Goal: Task Accomplishment & Management: Use online tool/utility

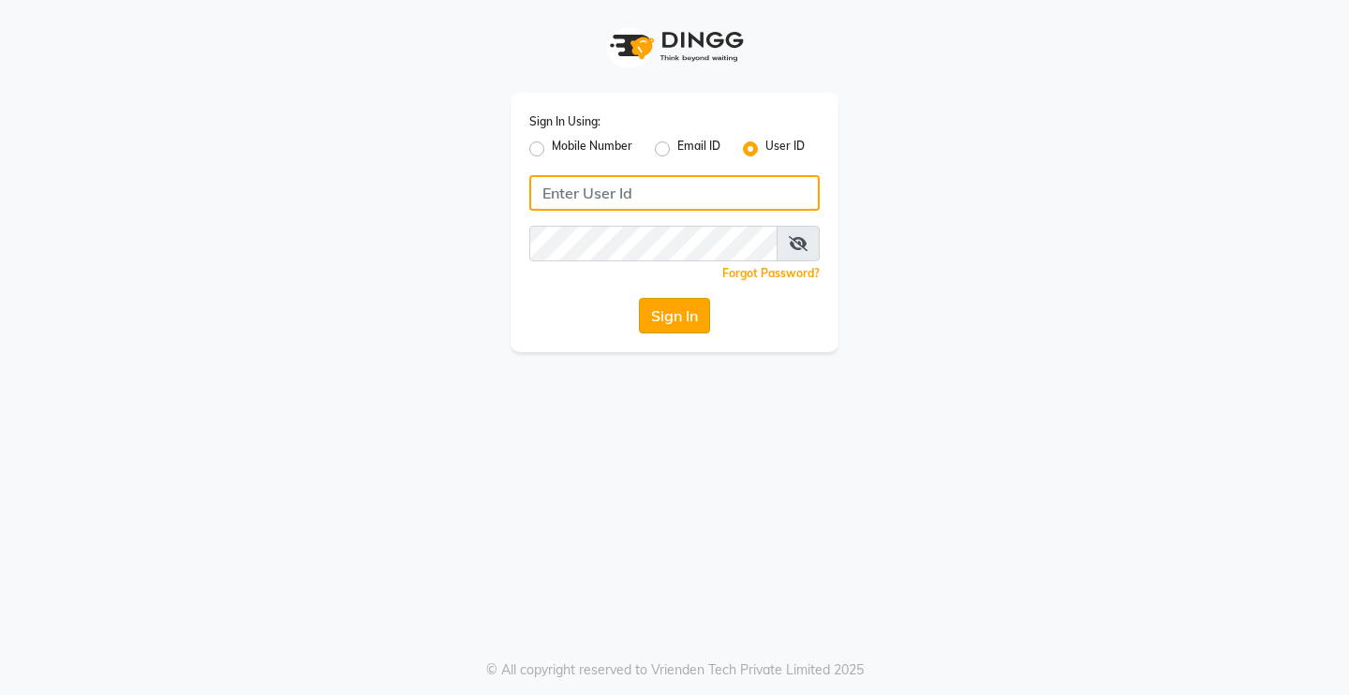
type input "Rimshamakeover123"
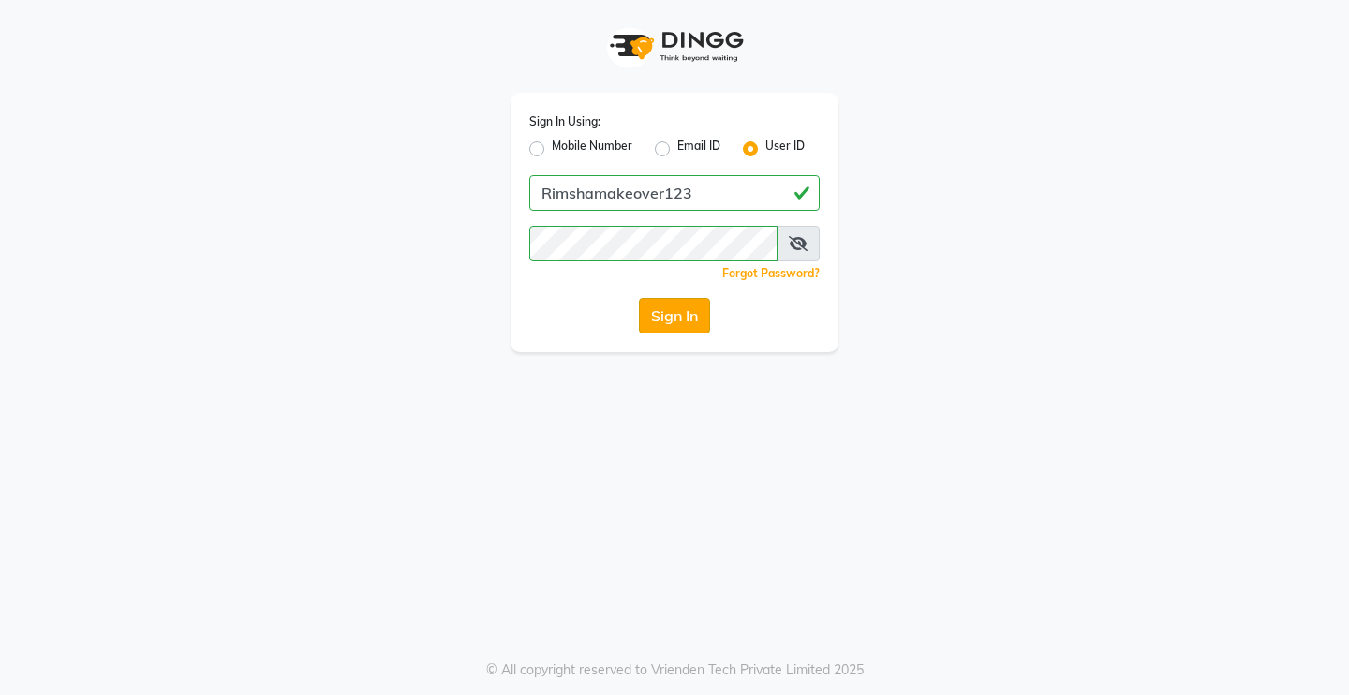
click at [660, 305] on button "Sign In" at bounding box center [674, 316] width 71 height 36
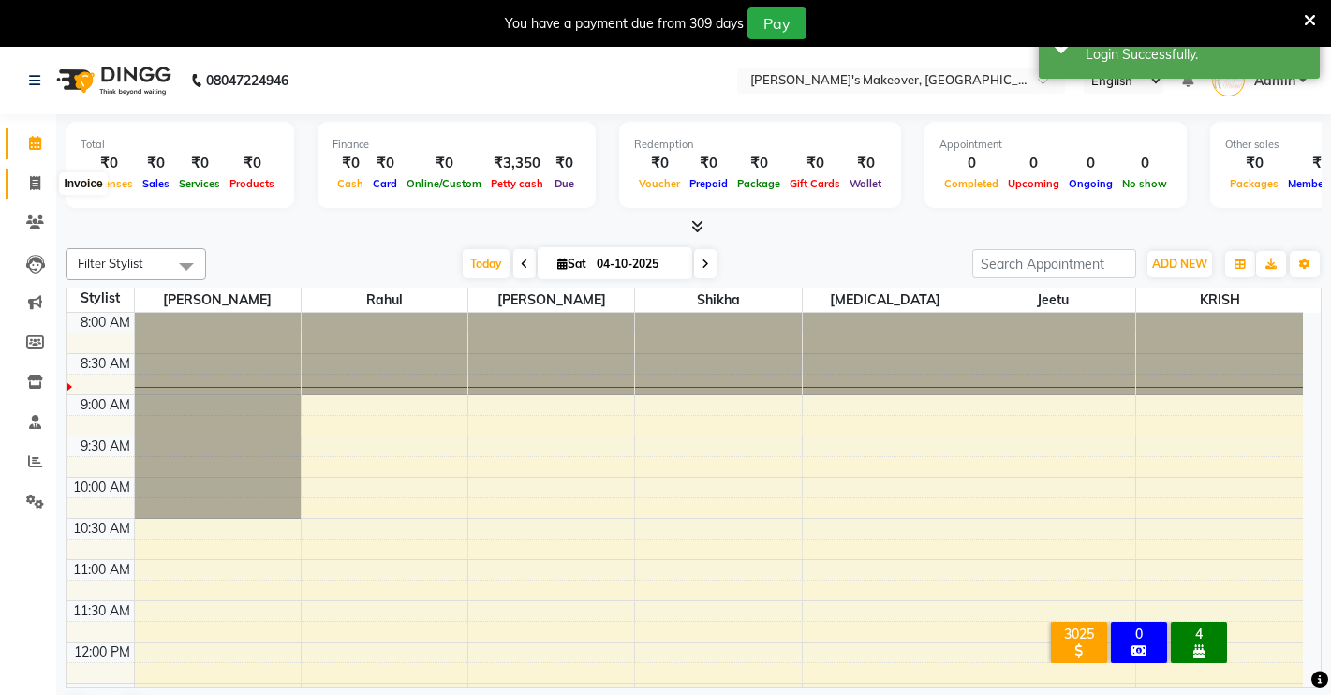
click at [42, 180] on span at bounding box center [35, 184] width 33 height 22
select select "7317"
select select "service"
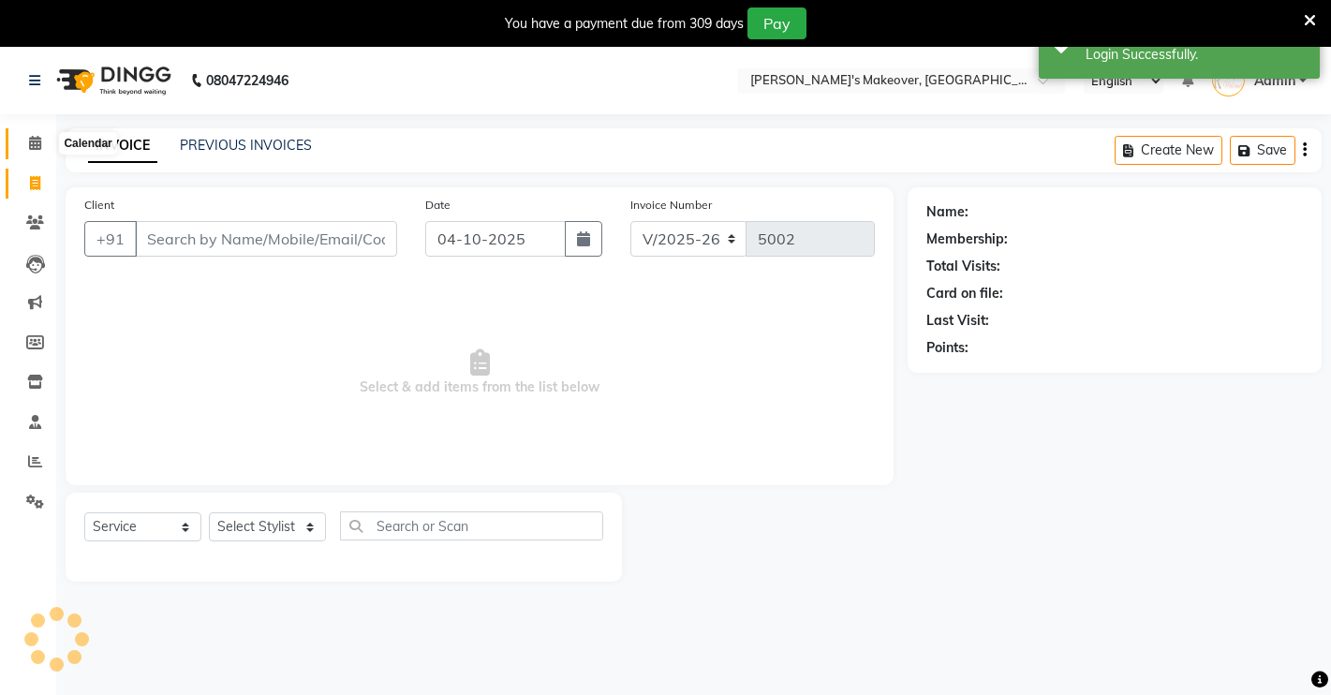
click at [33, 141] on icon at bounding box center [35, 143] width 12 height 14
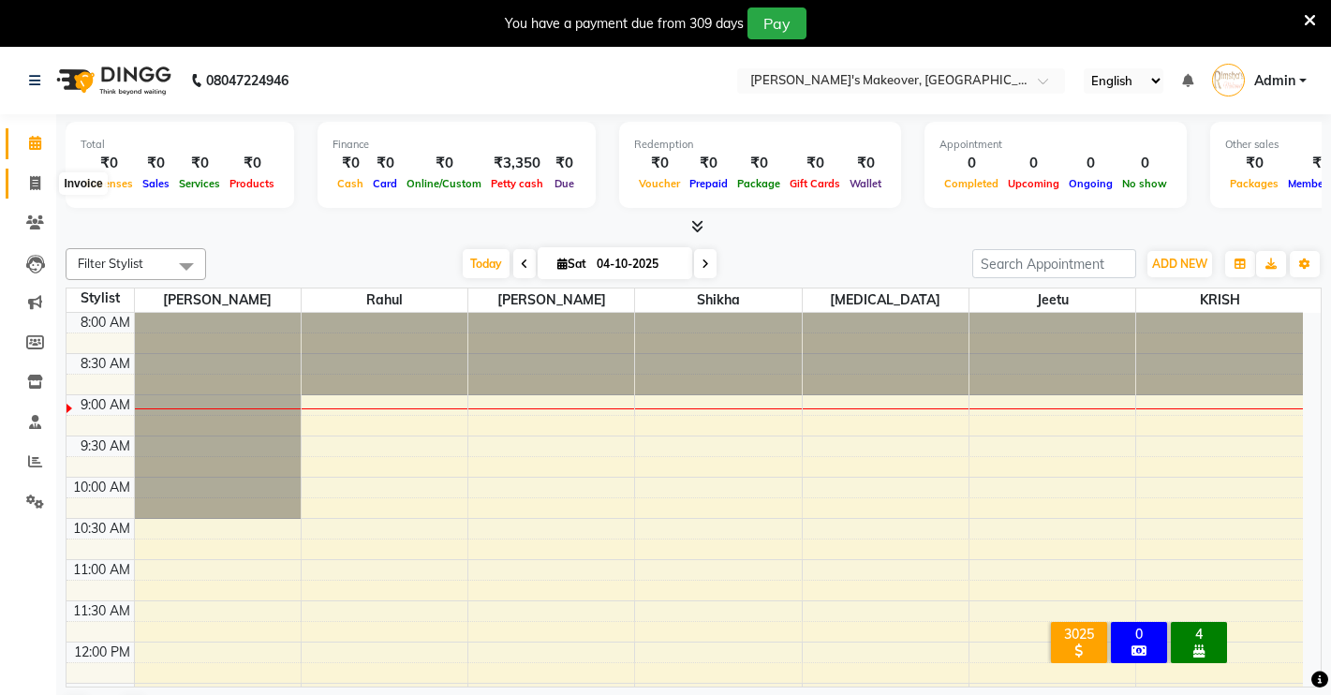
click at [35, 178] on icon at bounding box center [35, 183] width 10 height 14
select select "service"
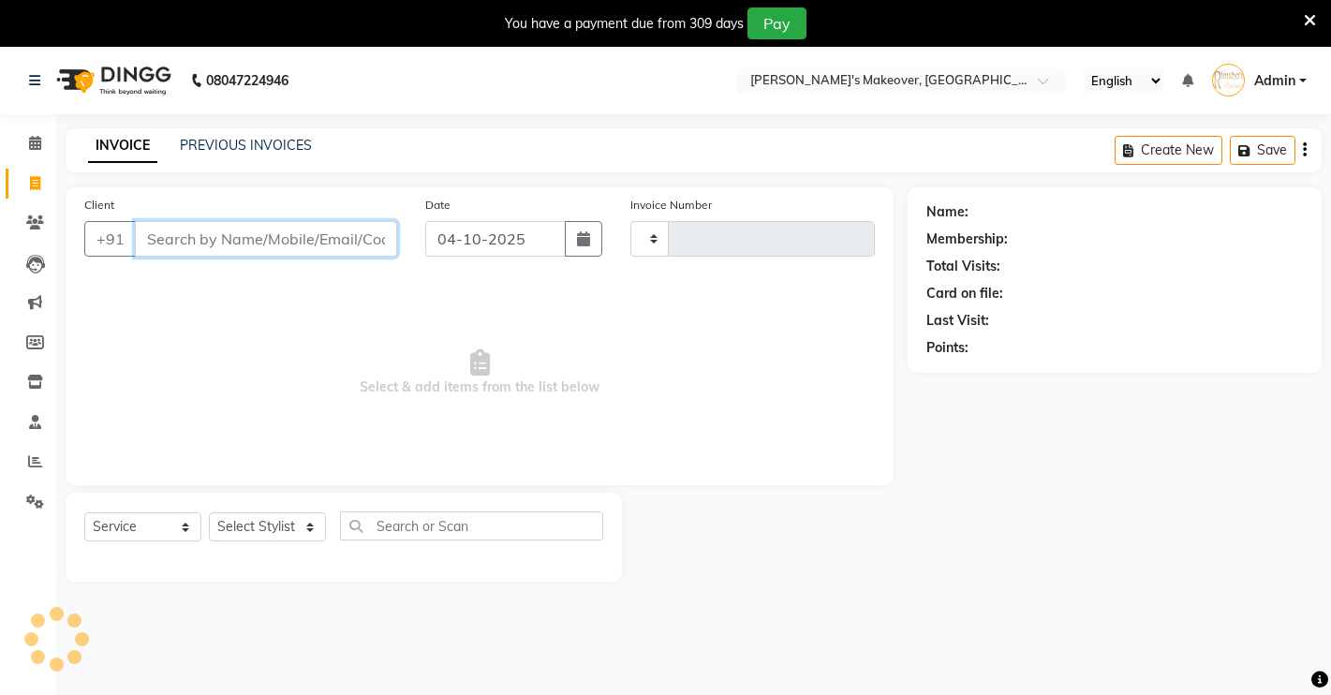
click at [347, 245] on input "Client" at bounding box center [266, 239] width 262 height 36
type input "5002"
type input "9"
select select "7317"
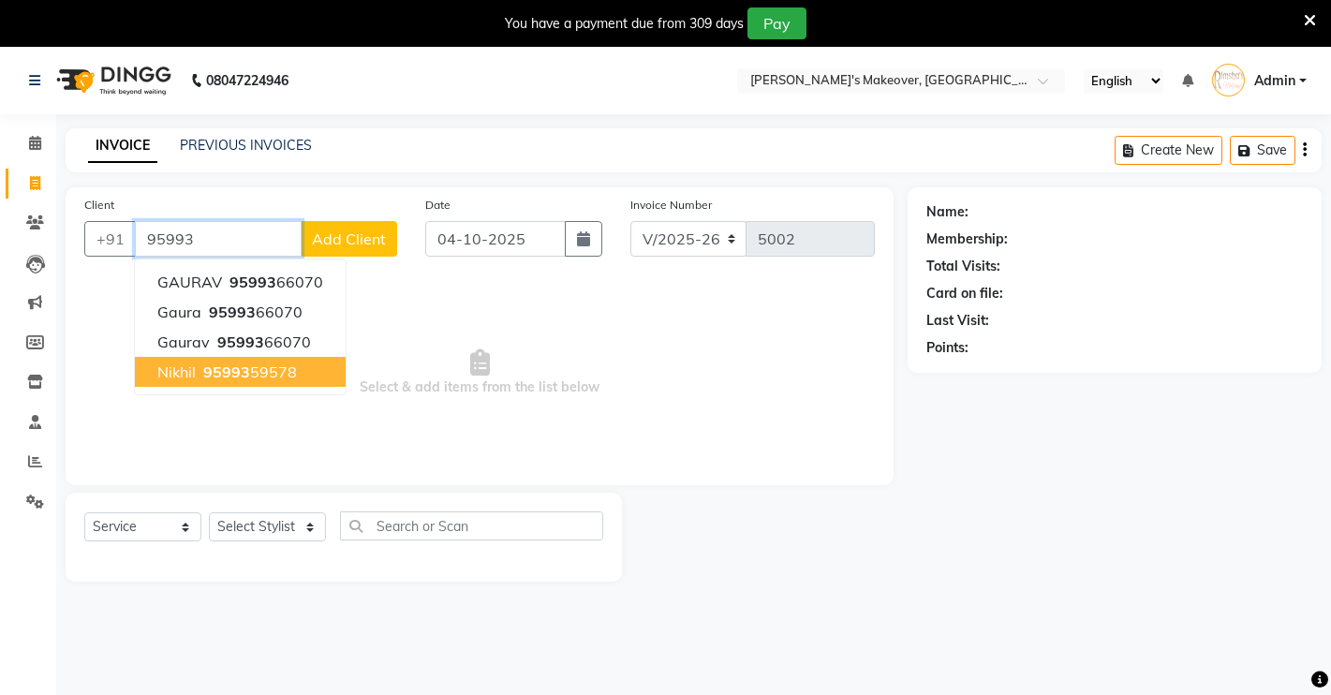
click at [231, 373] on span "95993" at bounding box center [226, 372] width 47 height 19
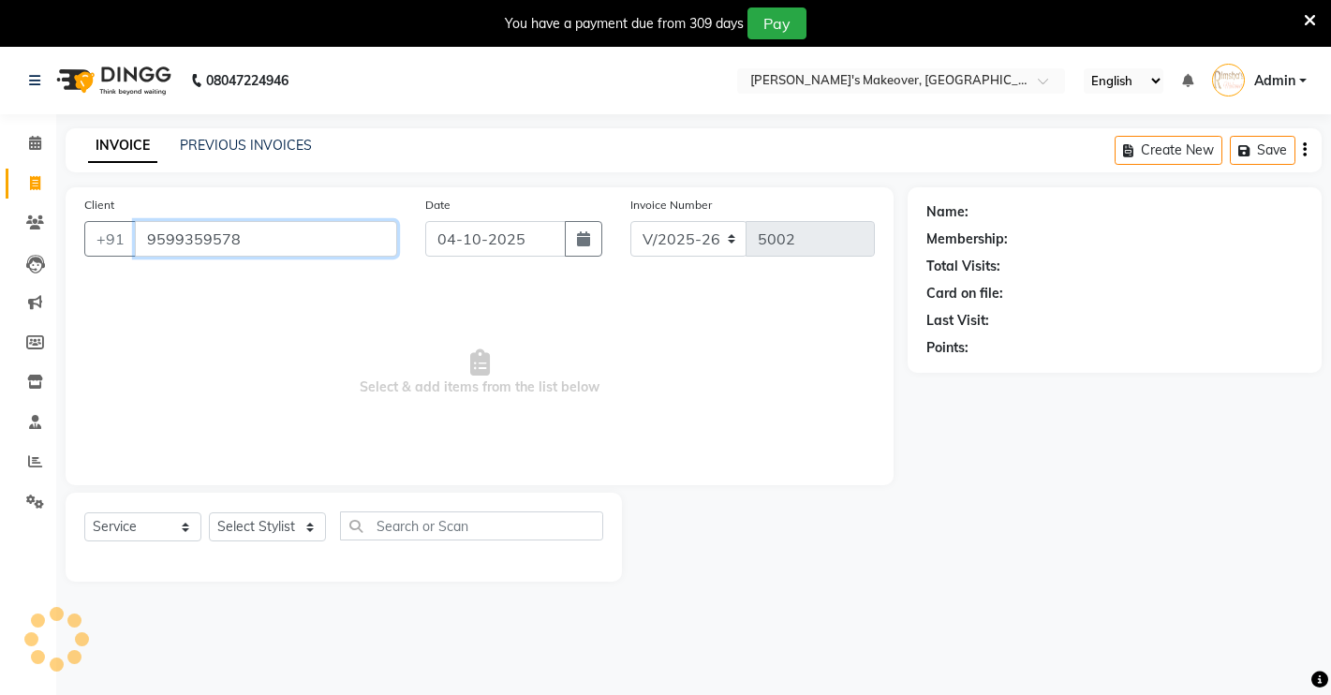
type input "9599359578"
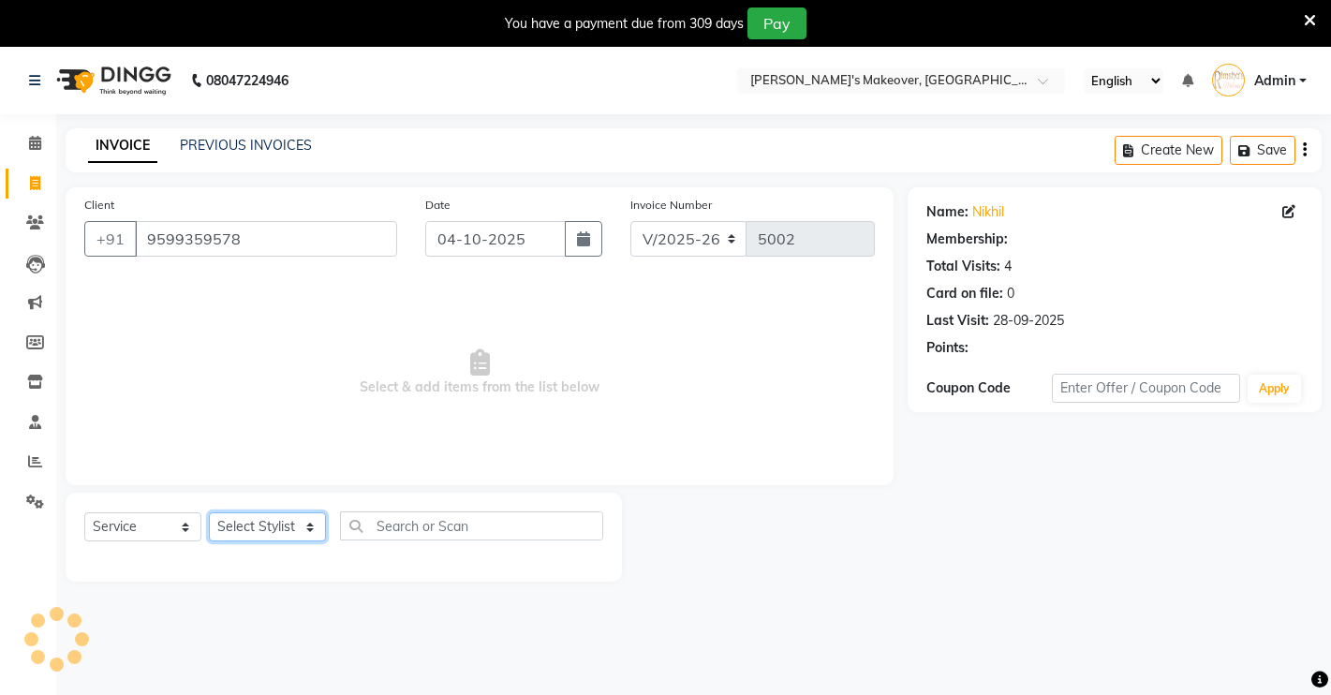
click at [280, 534] on select "Select Stylist [PERSON_NAME] [PERSON_NAME] NAVEEN [MEDICAL_DATA][PERSON_NAME] […" at bounding box center [267, 526] width 117 height 29
select select "65689"
click at [209, 512] on select "Select Stylist [PERSON_NAME] [PERSON_NAME] NAVEEN [MEDICAL_DATA][PERSON_NAME] […" at bounding box center [267, 526] width 117 height 29
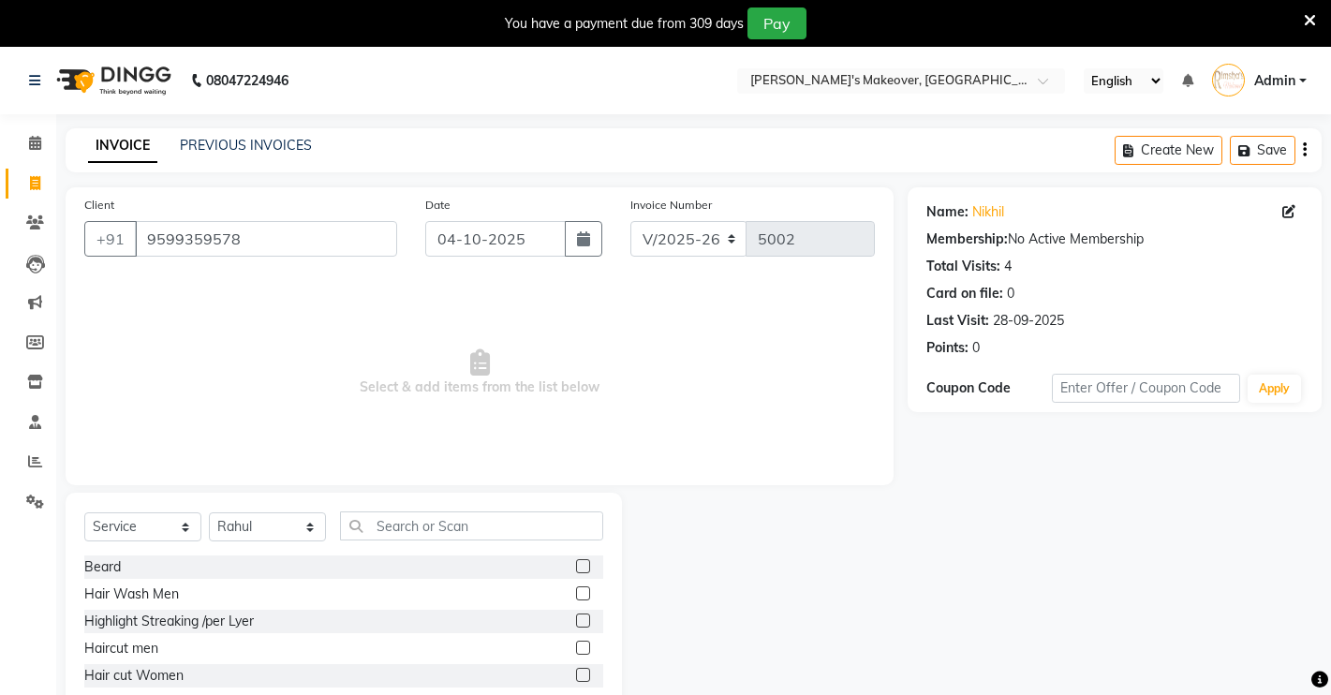
click at [576, 571] on label at bounding box center [583, 566] width 14 height 14
click at [576, 571] on input "checkbox" at bounding box center [582, 567] width 12 height 12
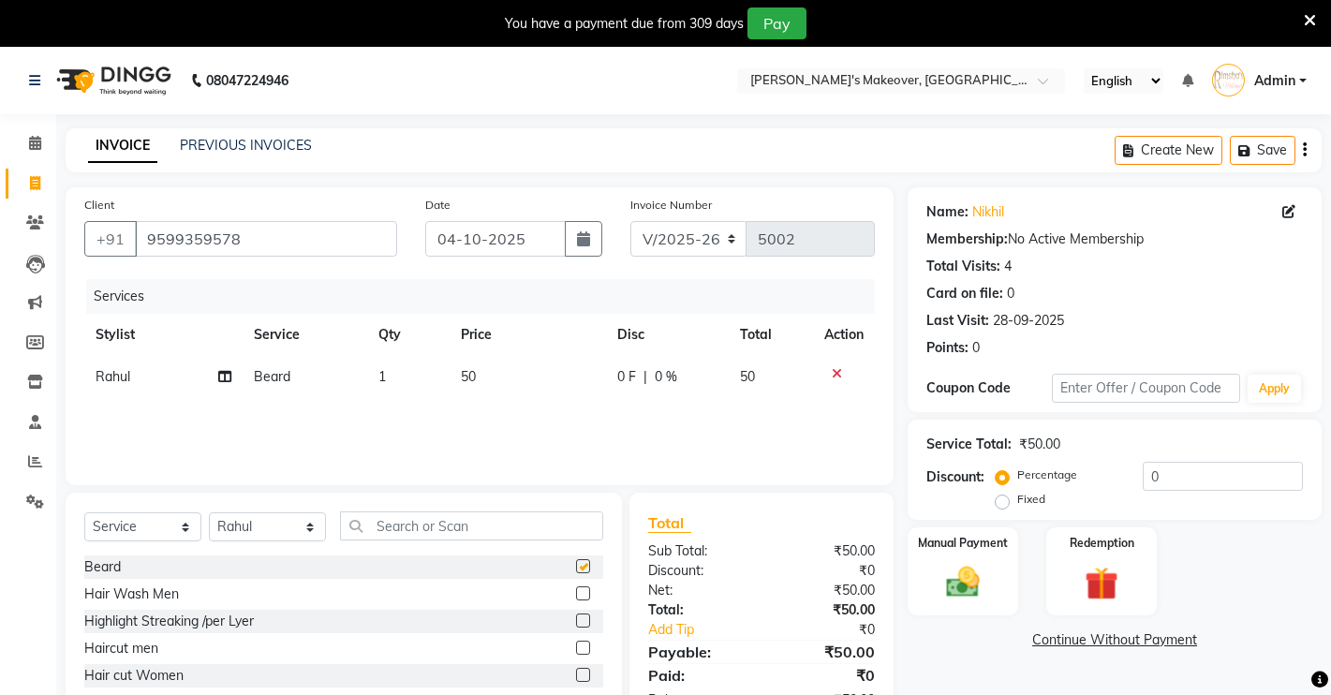
checkbox input "false"
click at [990, 538] on label "Manual Payment" at bounding box center [963, 542] width 94 height 18
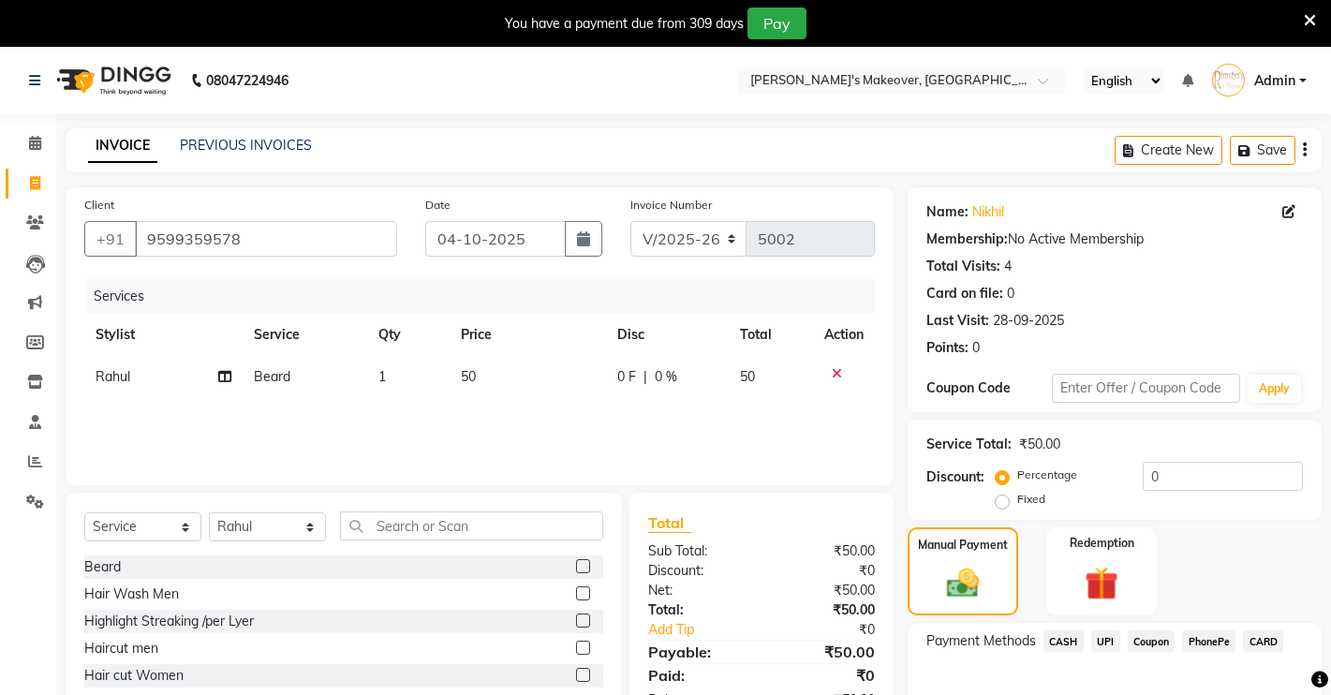
click at [1105, 641] on span "UPI" at bounding box center [1105, 641] width 29 height 22
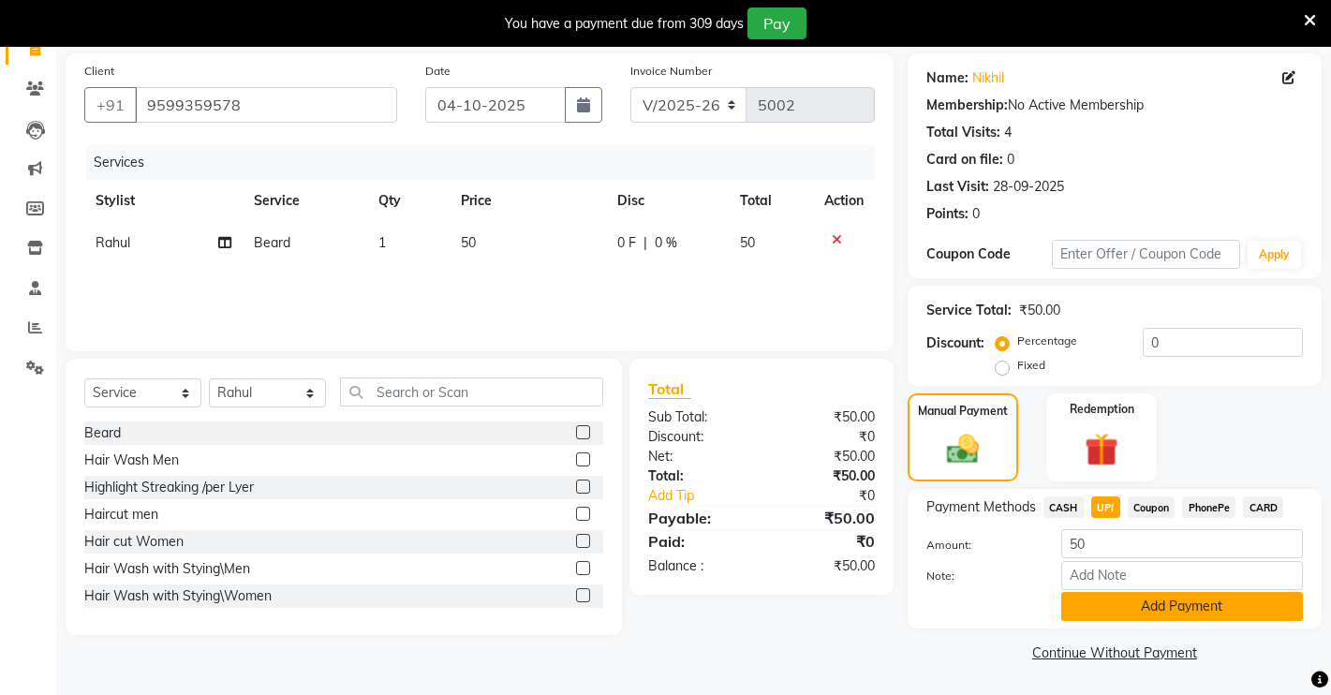
click at [1107, 607] on button "Add Payment" at bounding box center [1182, 606] width 242 height 29
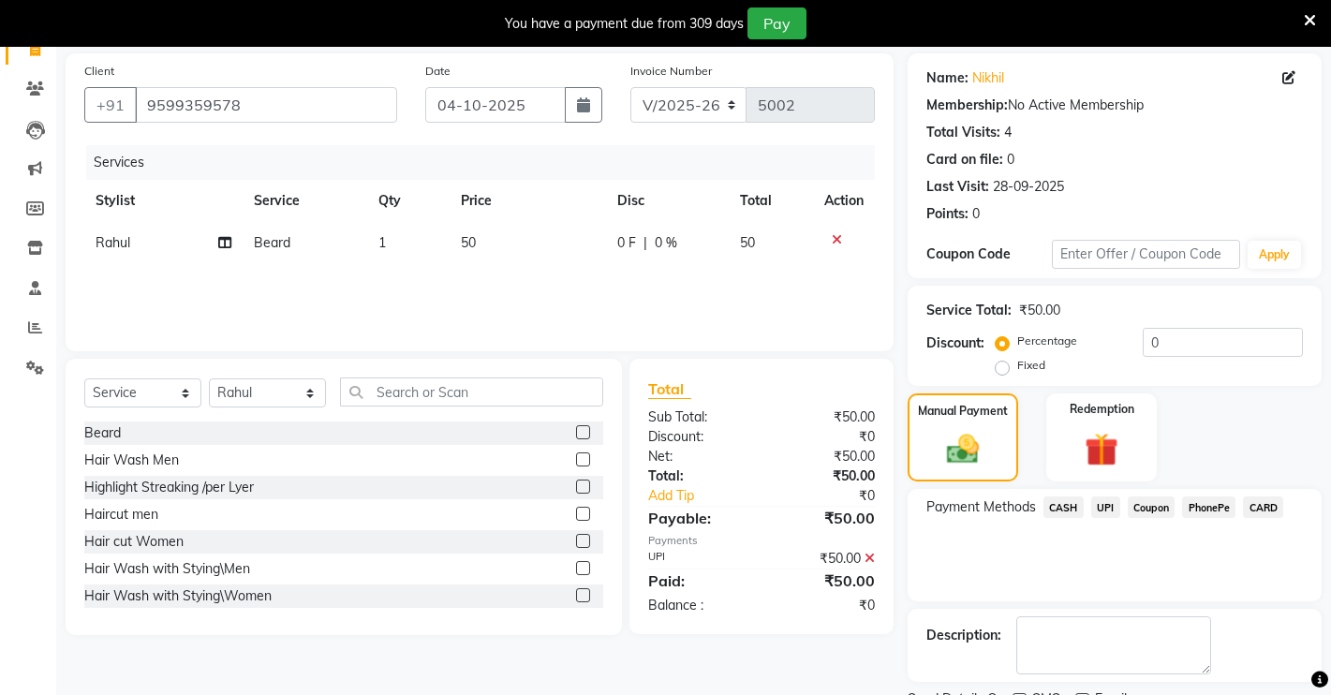
scroll to position [213, 0]
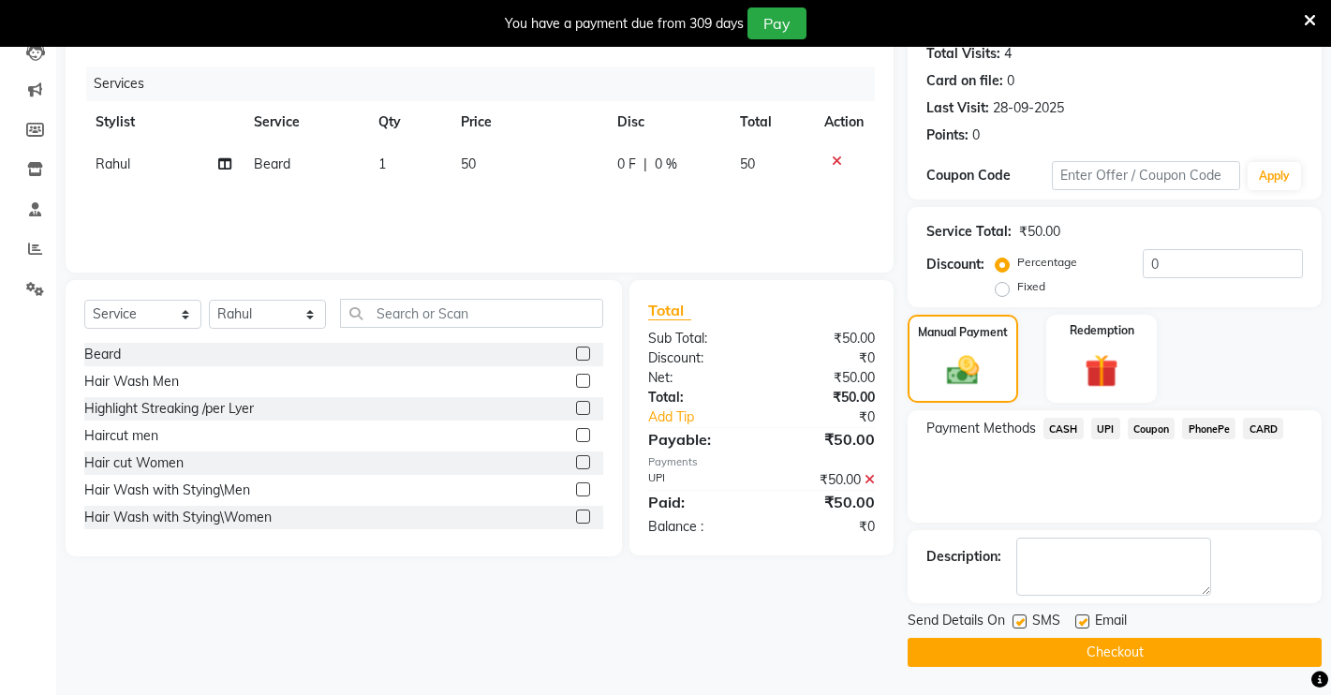
click at [1072, 645] on button "Checkout" at bounding box center [1115, 652] width 414 height 29
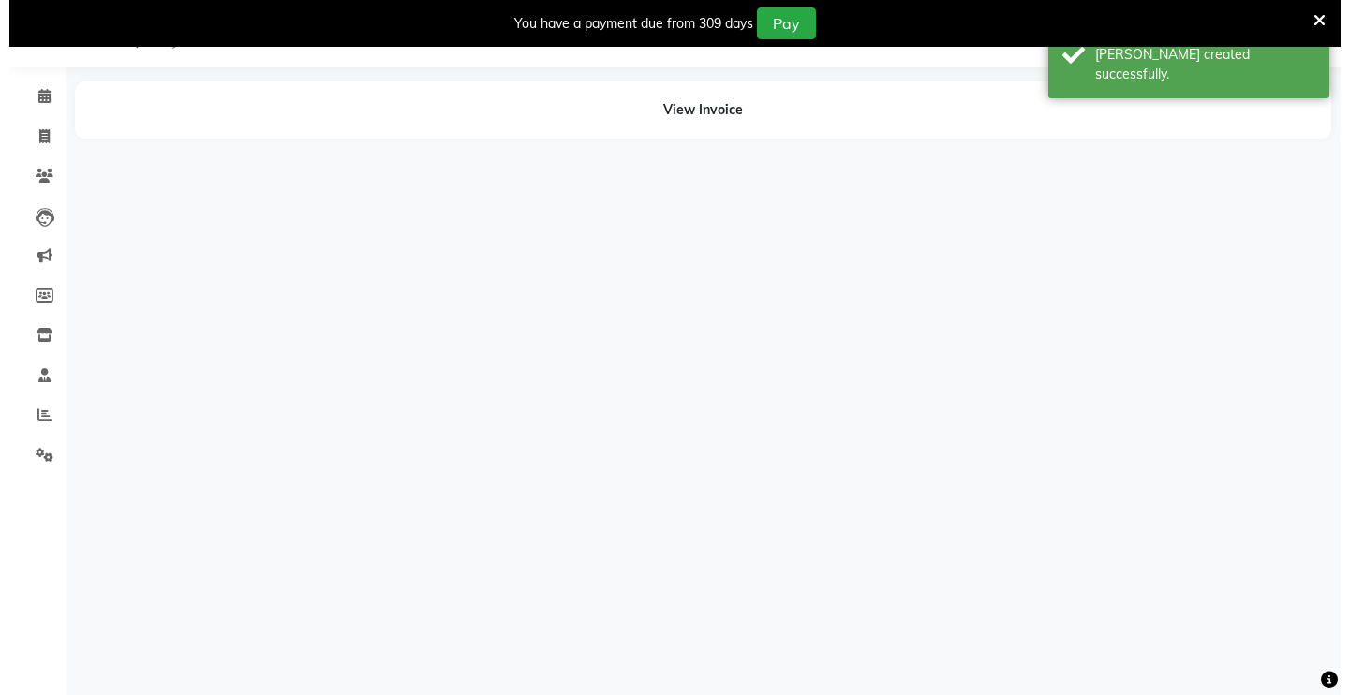
scroll to position [47, 0]
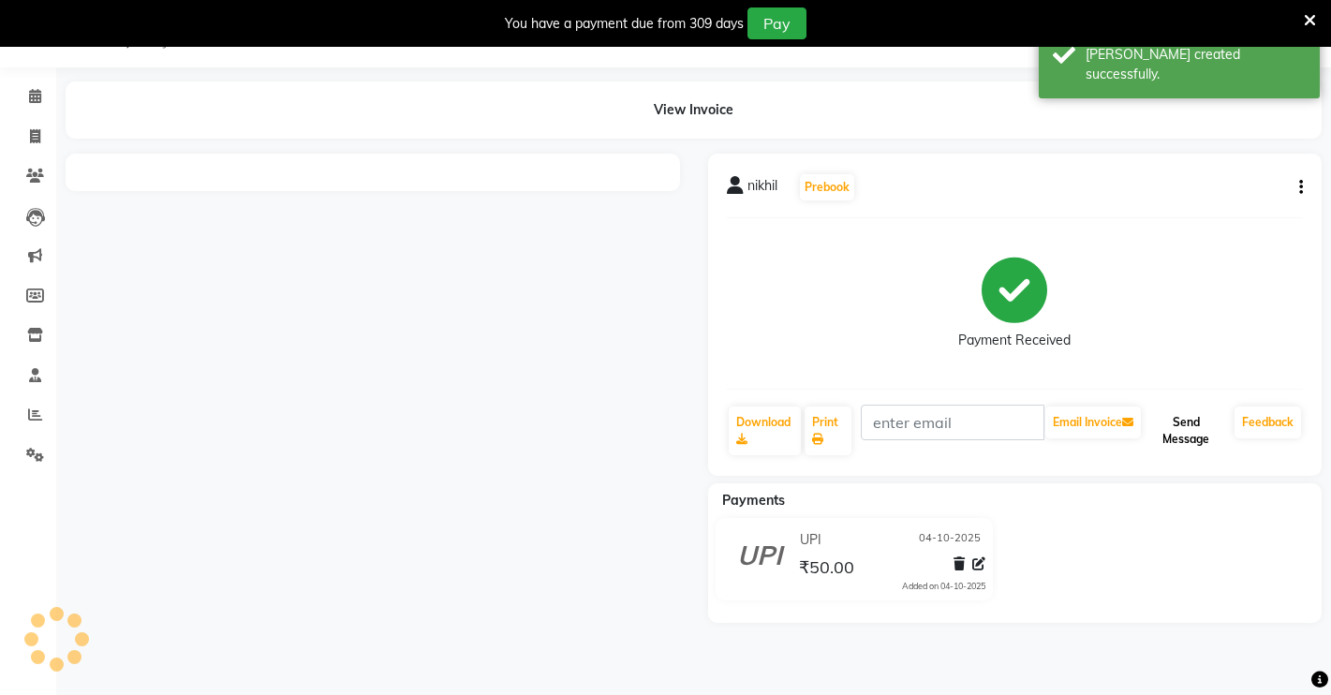
click at [1190, 435] on button "Send Message" at bounding box center [1186, 431] width 82 height 49
click at [1286, 421] on link "Feedback" at bounding box center [1268, 423] width 67 height 32
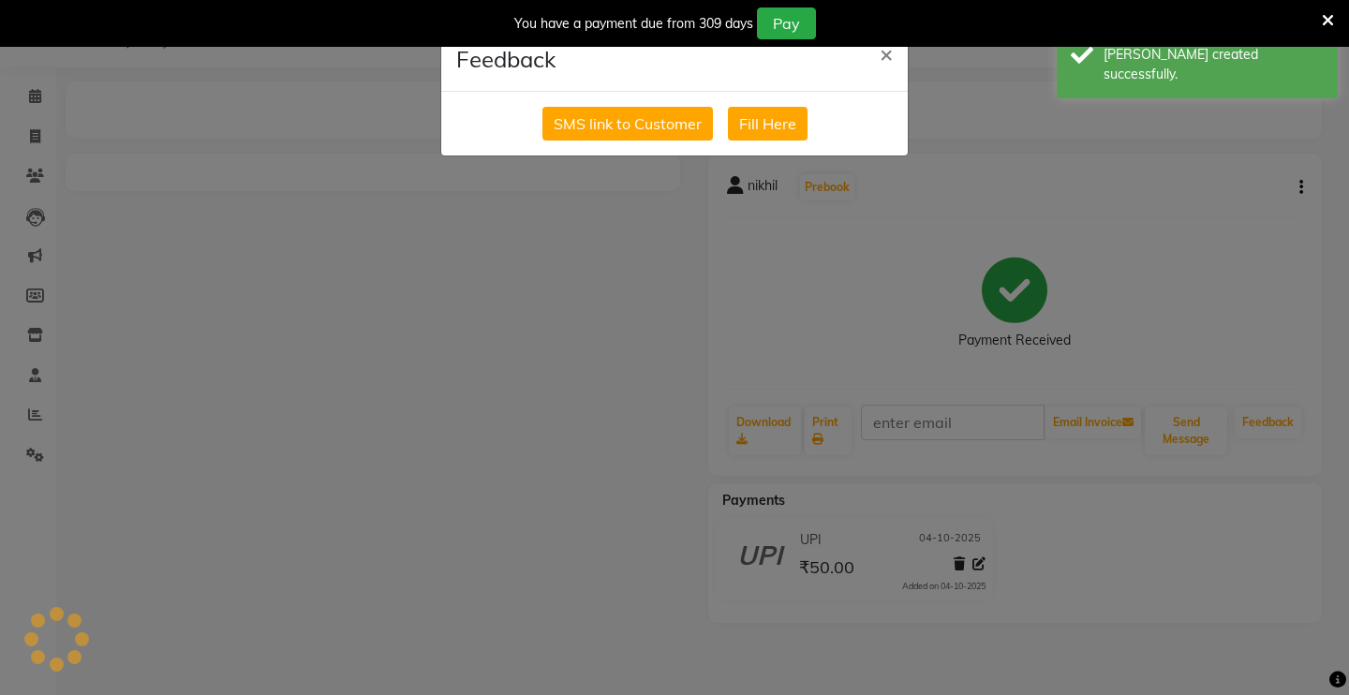
click at [541, 143] on div "SMS link to Customer Fill Here" at bounding box center [674, 124] width 467 height 64
click at [555, 135] on button "SMS link to Customer" at bounding box center [627, 124] width 171 height 34
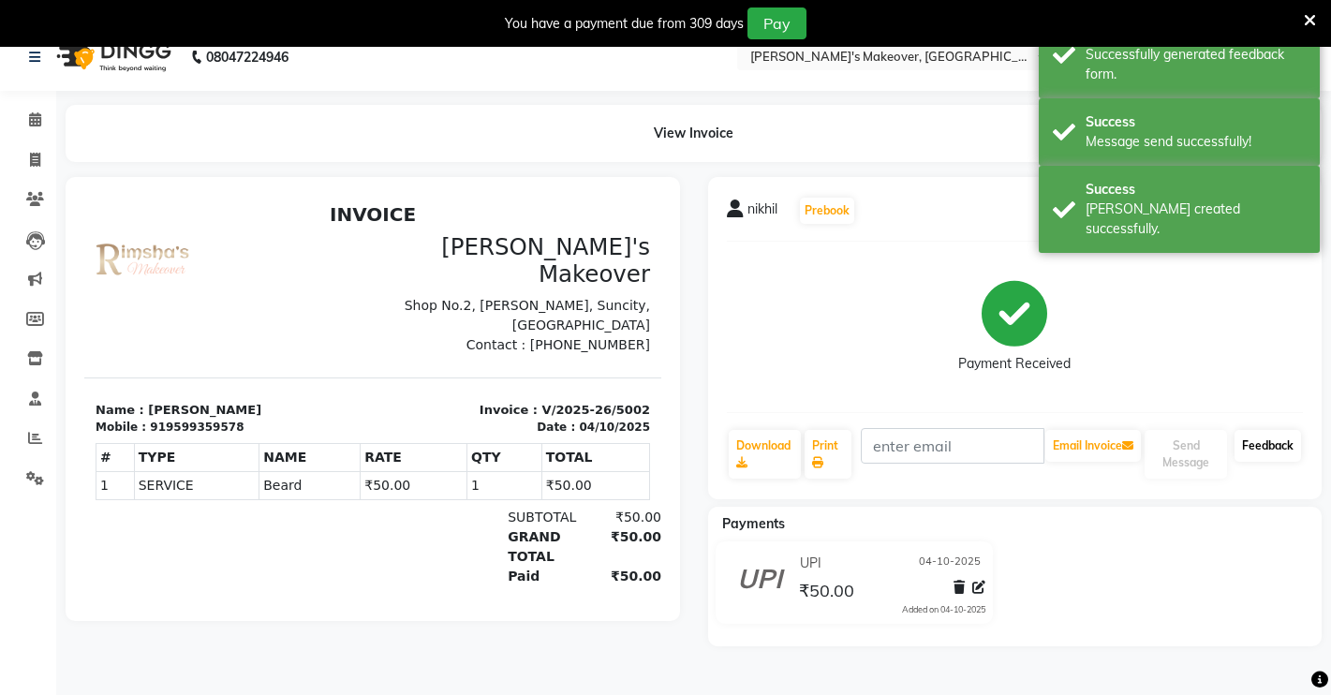
scroll to position [0, 0]
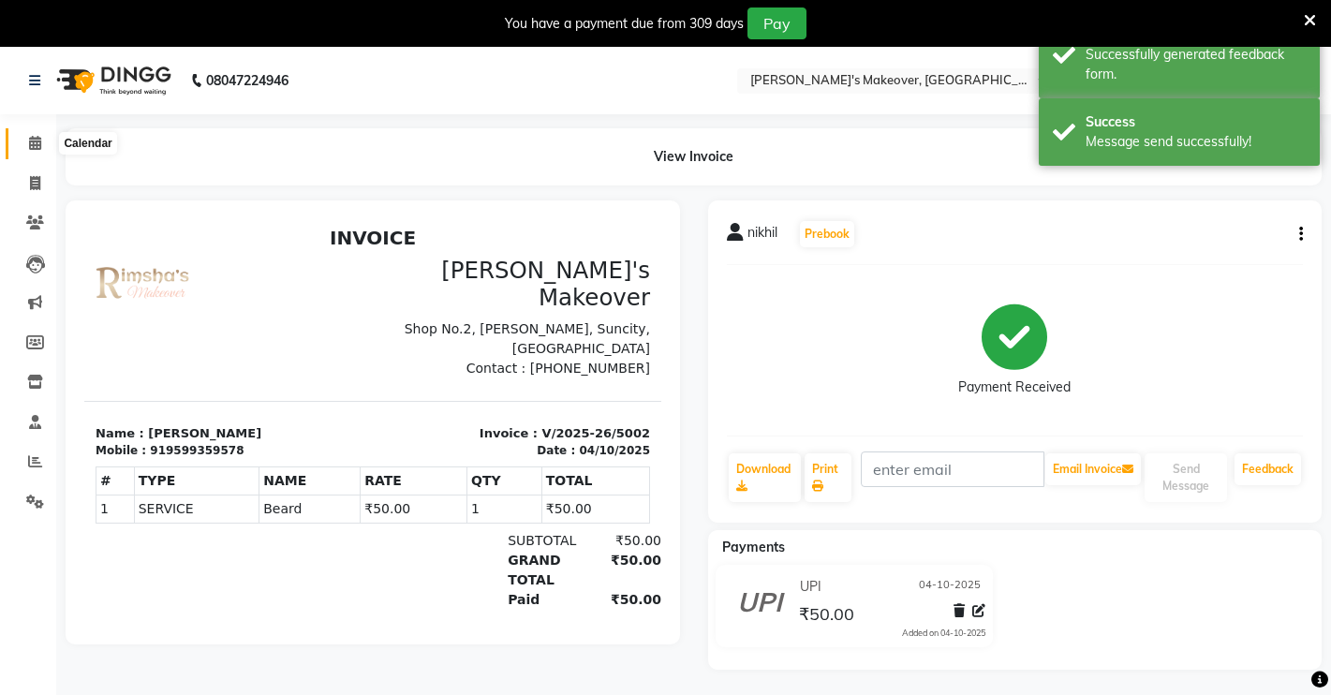
click at [22, 143] on span at bounding box center [35, 144] width 33 height 22
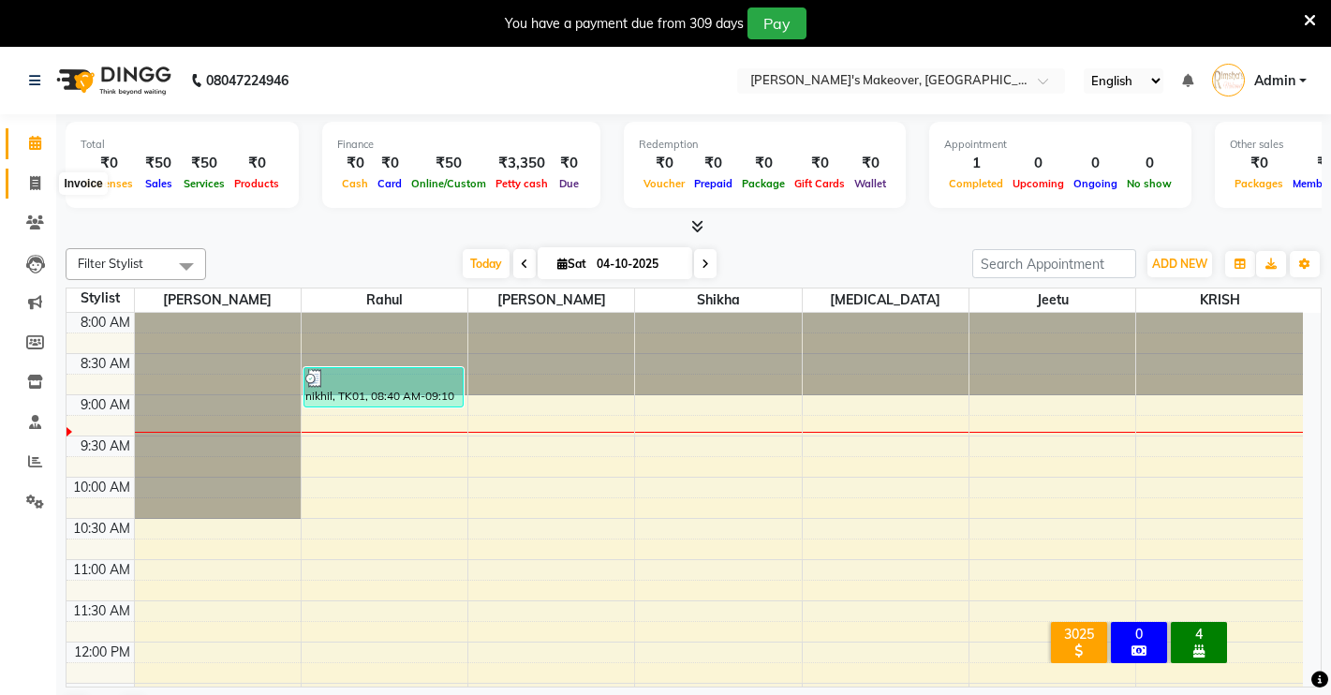
click at [37, 177] on icon at bounding box center [35, 183] width 10 height 14
select select "service"
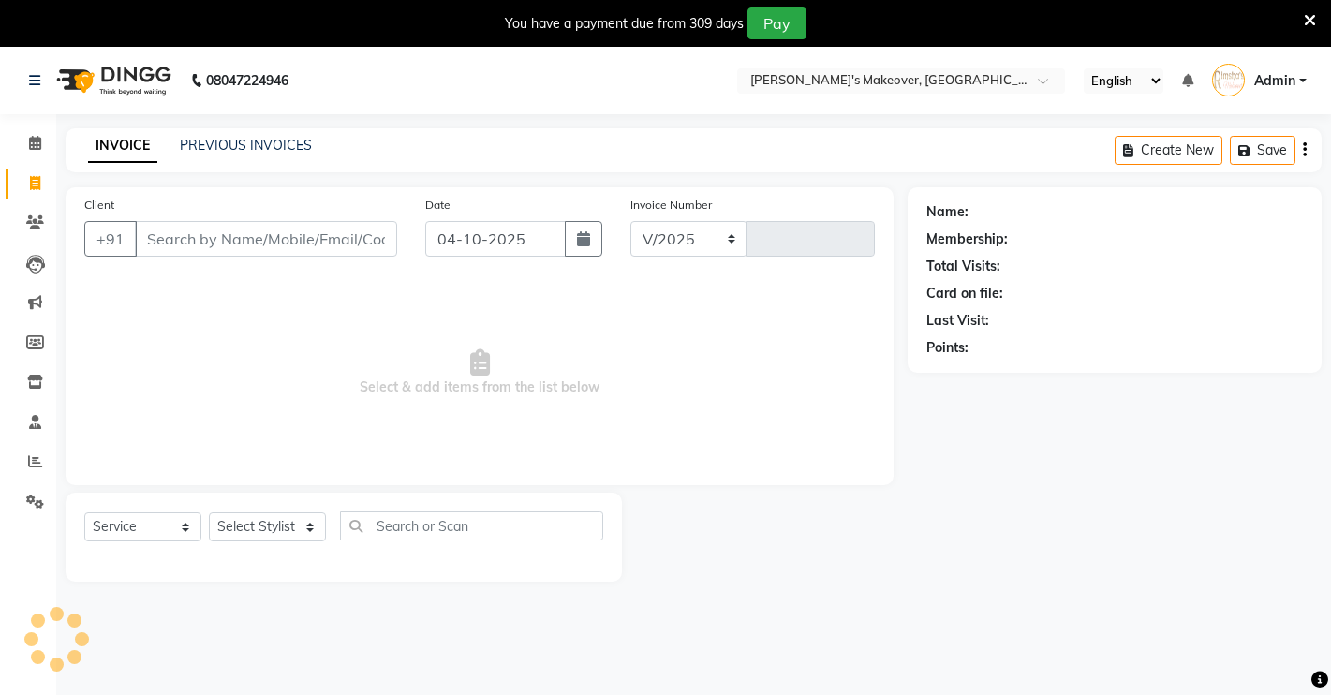
select select "7317"
type input "5003"
click at [202, 241] on input "Client" at bounding box center [266, 239] width 262 height 36
click at [179, 246] on input "Client" at bounding box center [266, 239] width 262 height 36
